Goal: Navigation & Orientation: Find specific page/section

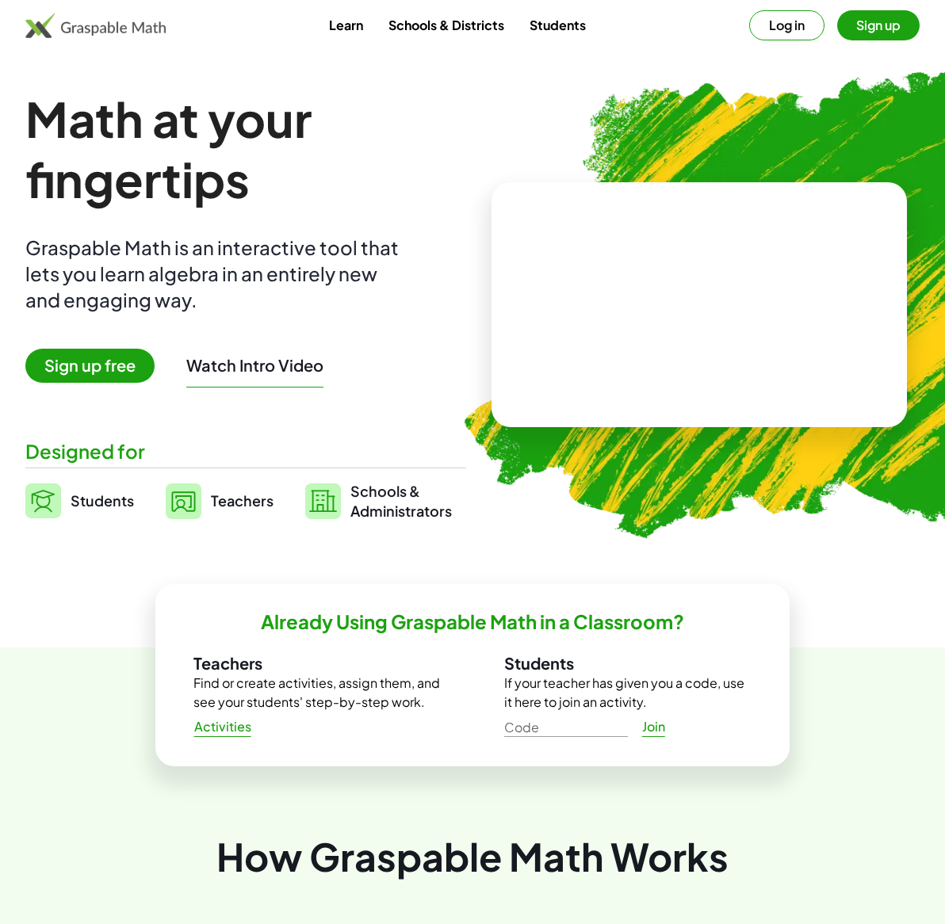
click at [790, 18] on button "Log in" at bounding box center [786, 25] width 75 height 30
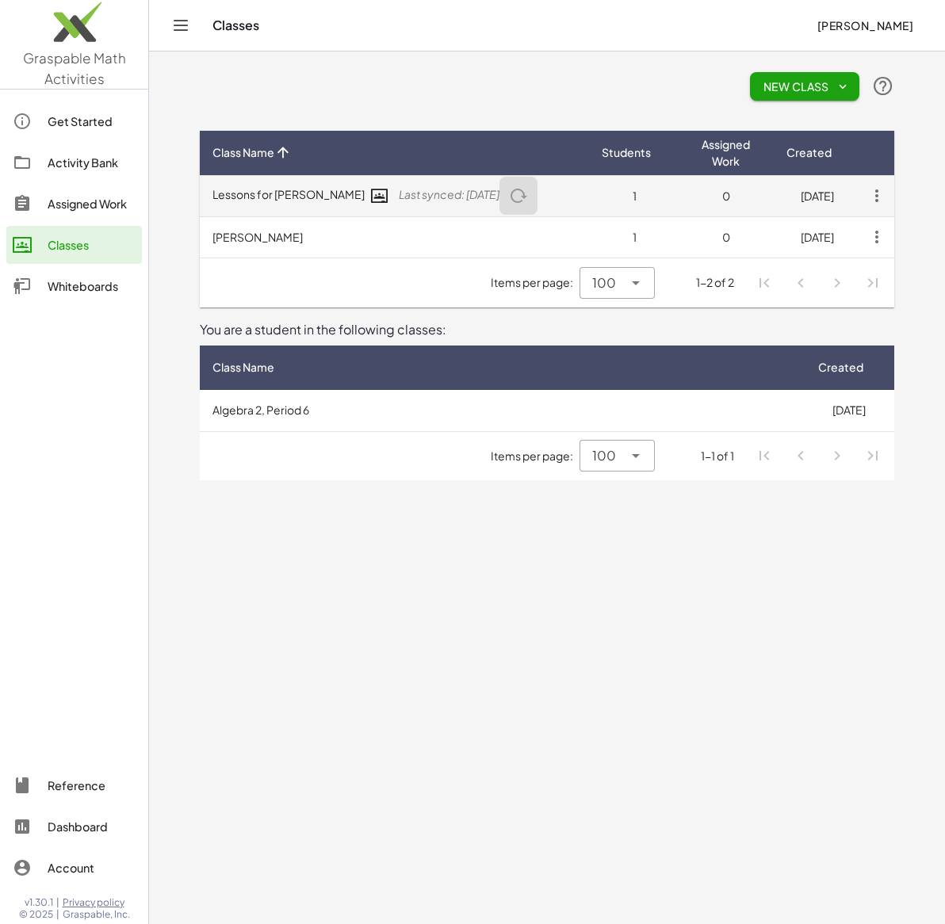
click at [499, 197] on button "button" at bounding box center [518, 196] width 38 height 38
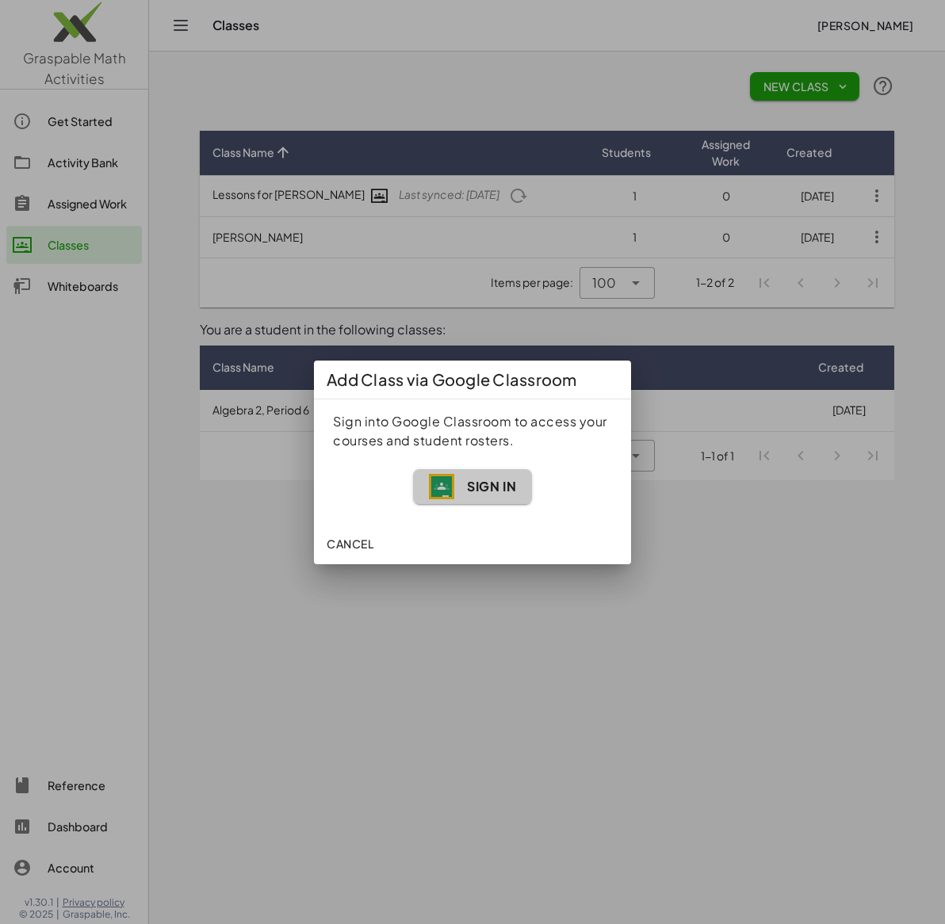
click at [492, 476] on span "Sign In" at bounding box center [472, 486] width 87 height 25
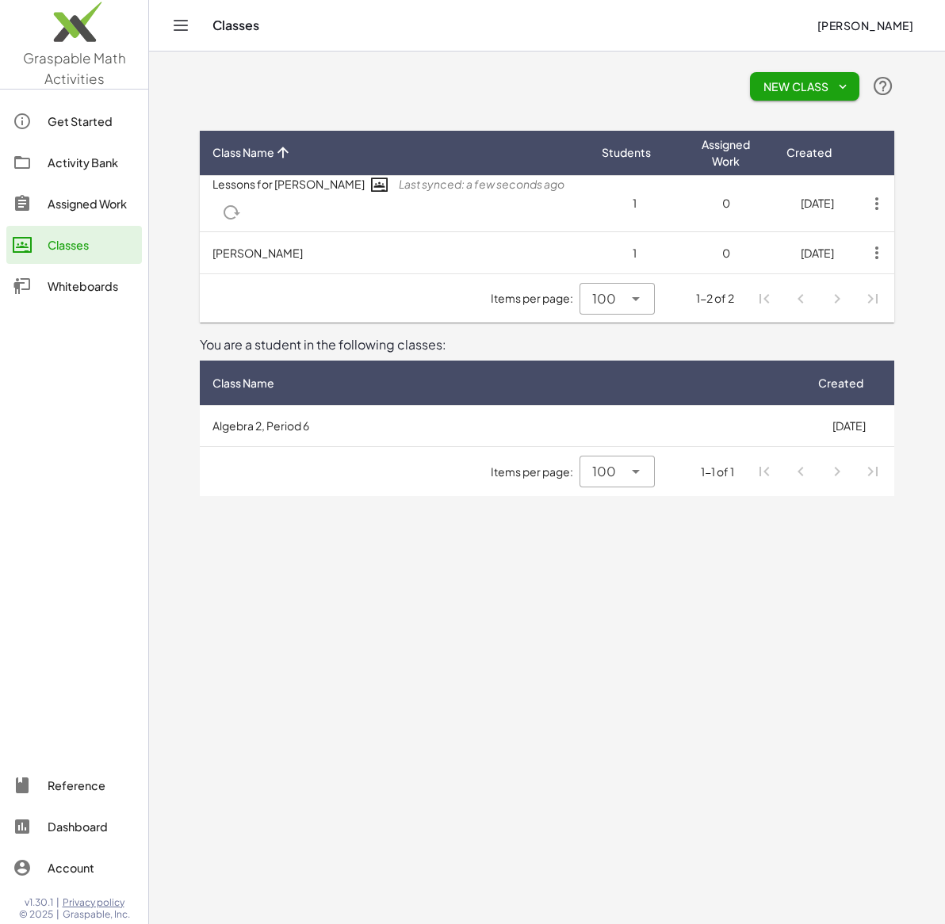
click at [215, 83] on div "New Class" at bounding box center [547, 86] width 694 height 51
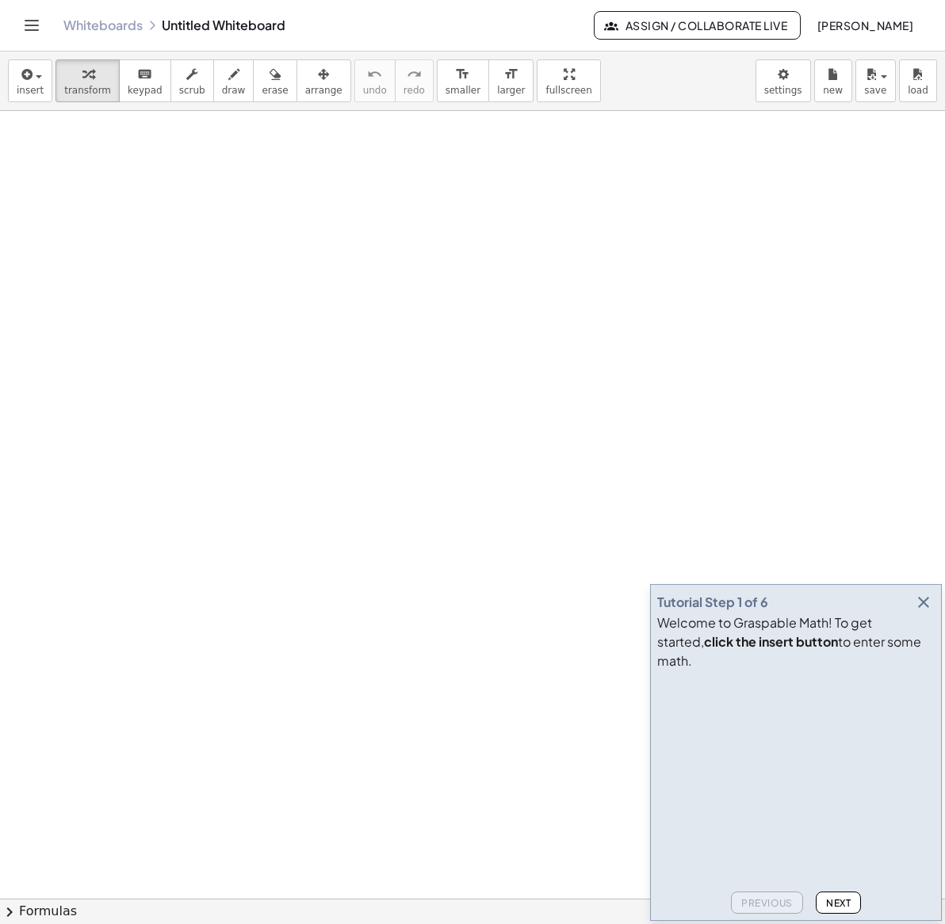
click at [921, 612] on icon "button" at bounding box center [923, 602] width 19 height 19
